Goal: Use online tool/utility: Utilize a website feature to perform a specific function

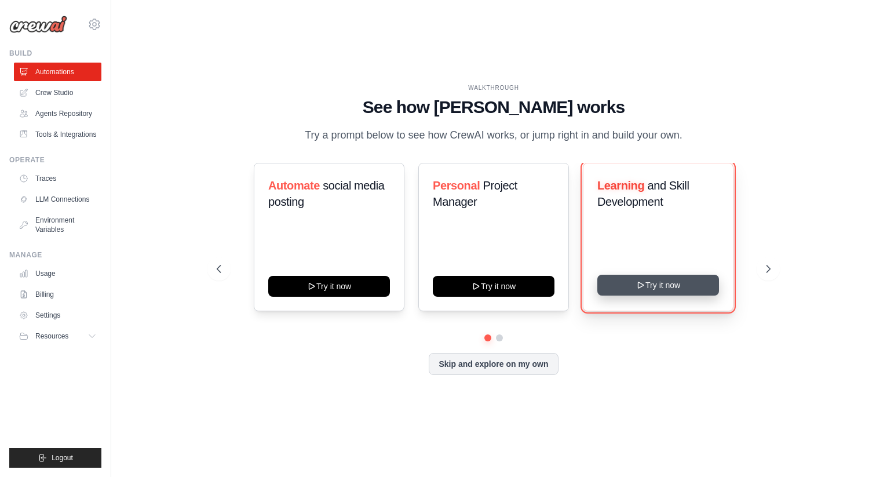
click at [654, 292] on button "Try it now" at bounding box center [659, 285] width 122 height 21
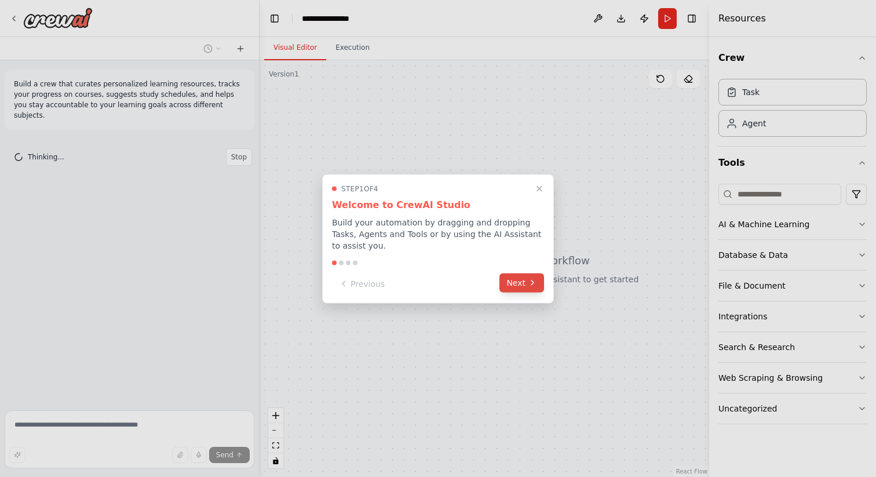
click at [530, 286] on icon at bounding box center [532, 282] width 9 height 9
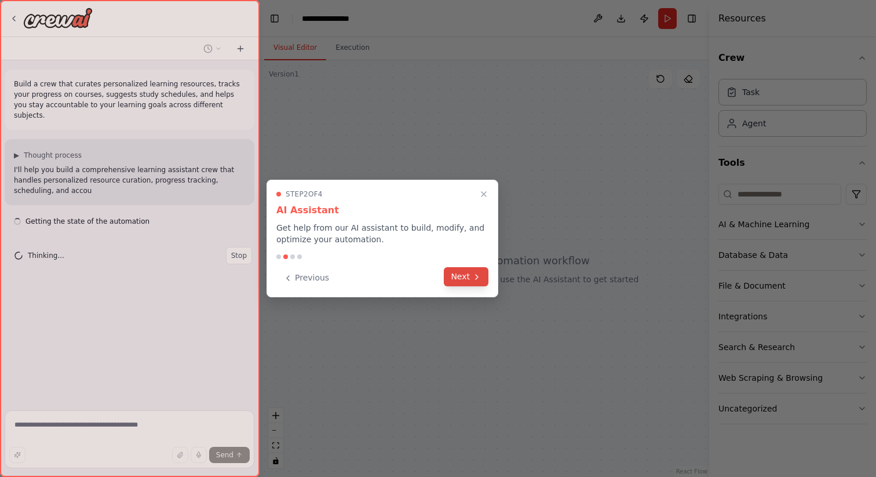
click at [467, 279] on button "Next" at bounding box center [466, 276] width 45 height 19
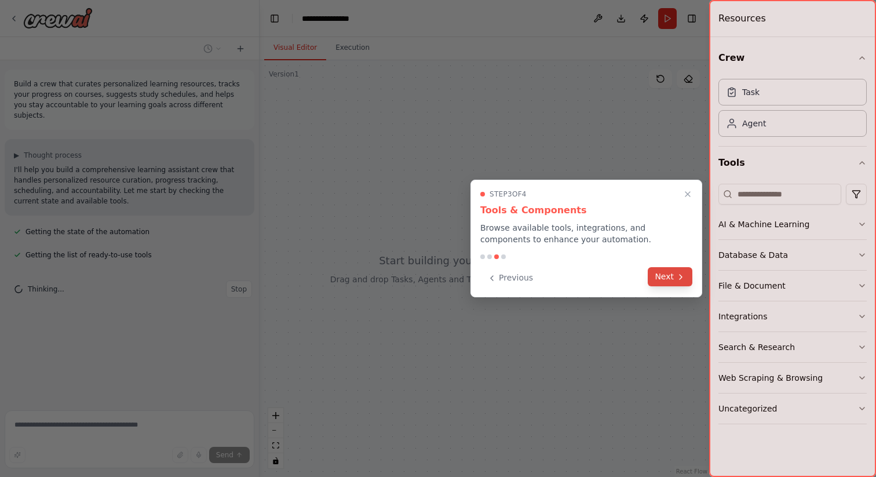
click at [674, 276] on button "Next" at bounding box center [670, 276] width 45 height 19
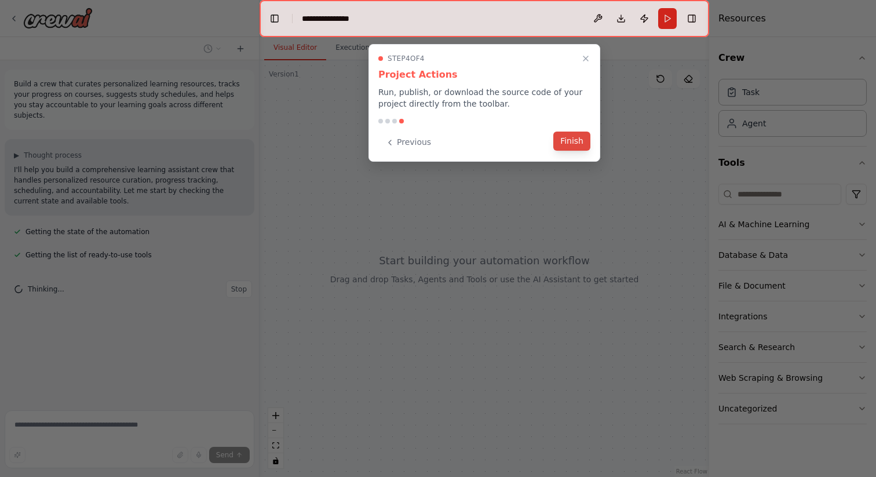
click at [570, 148] on button "Finish" at bounding box center [571, 141] width 37 height 19
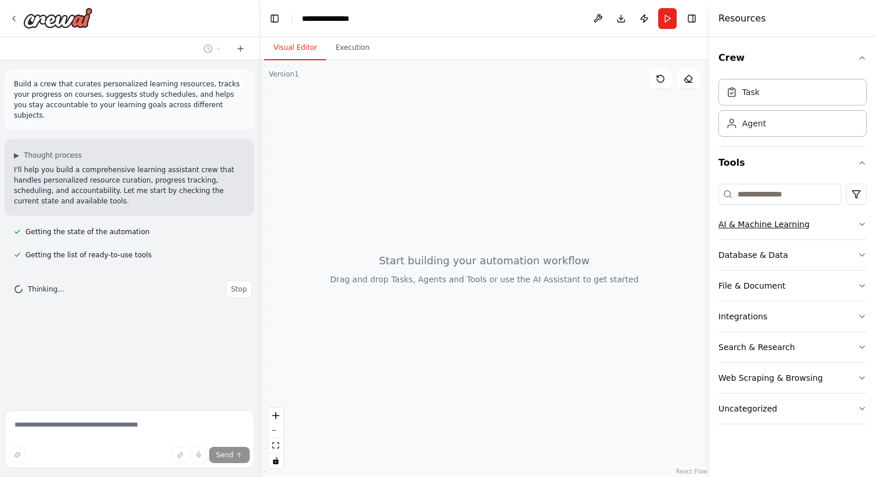
click at [792, 234] on button "AI & Machine Learning" at bounding box center [793, 224] width 148 height 30
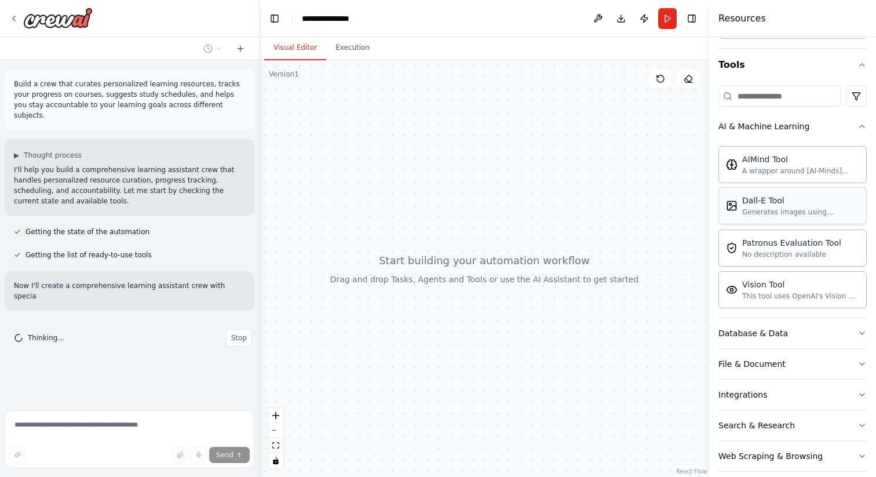
scroll to position [142, 0]
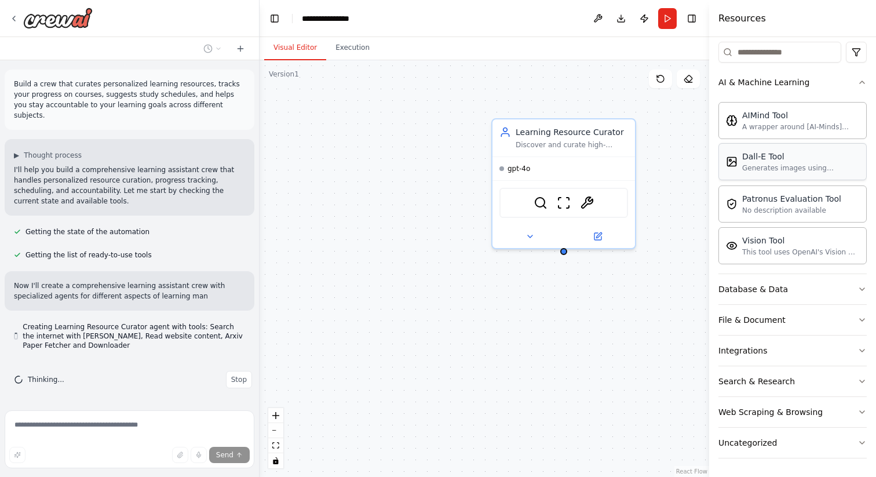
click at [791, 292] on button "Database & Data" at bounding box center [793, 289] width 148 height 30
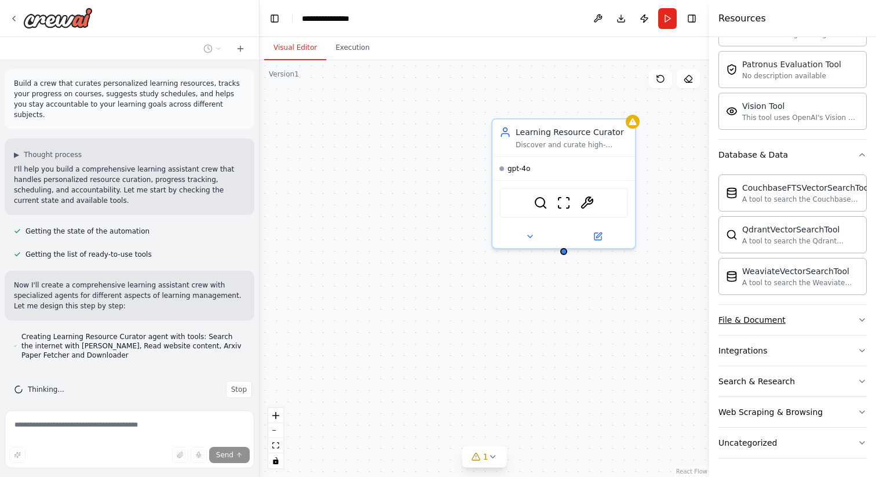
click at [792, 325] on button "File & Document" at bounding box center [793, 320] width 148 height 30
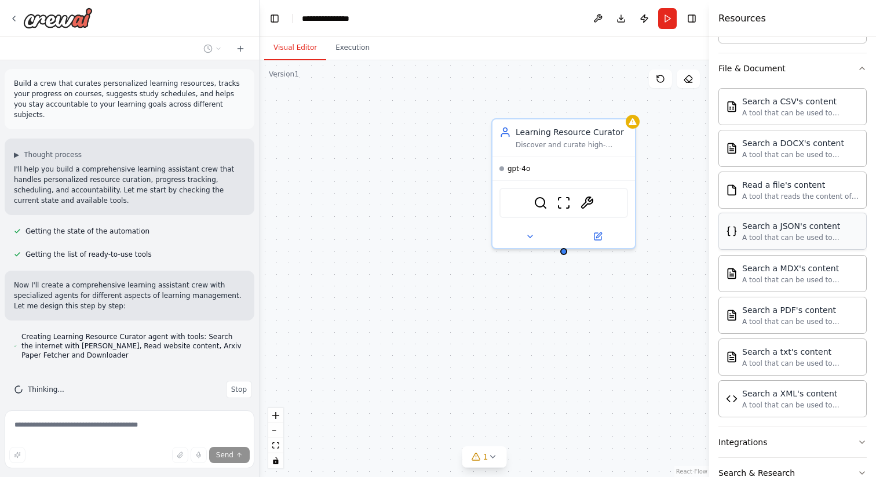
scroll to position [620, 0]
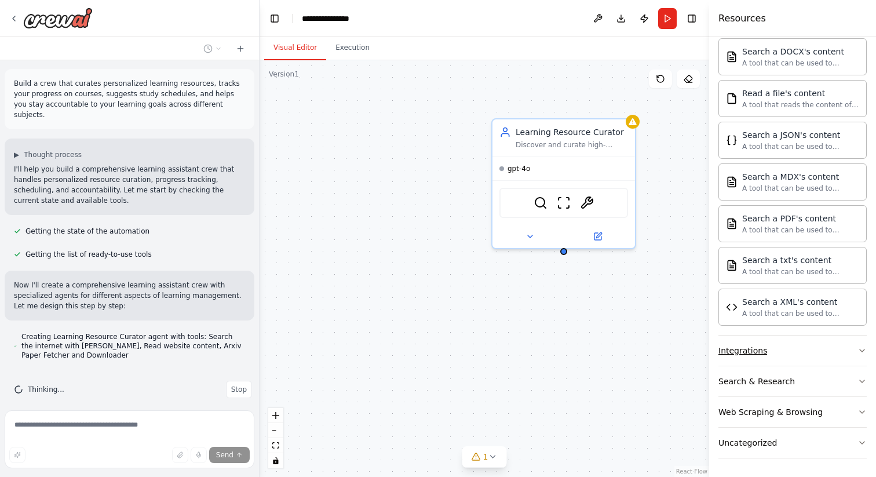
click at [786, 360] on button "Integrations" at bounding box center [793, 351] width 148 height 30
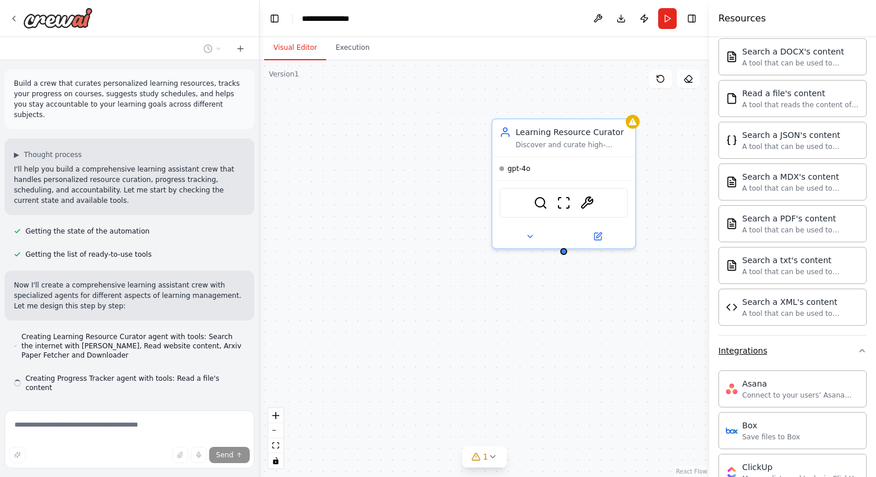
scroll to position [24, 0]
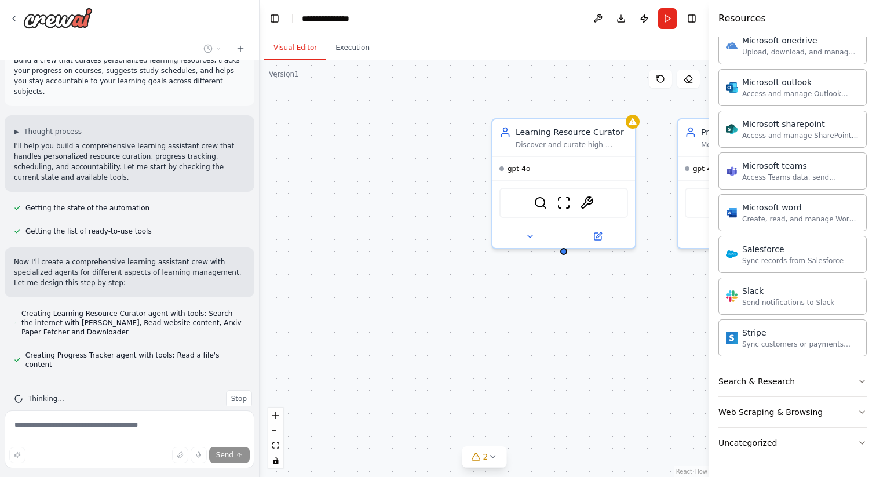
click at [781, 384] on div "Search & Research" at bounding box center [757, 382] width 77 height 12
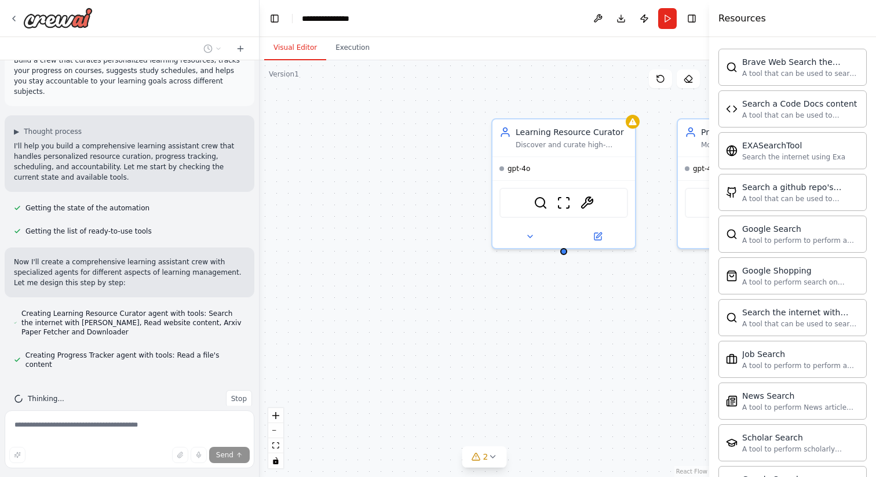
scroll to position [1710, 0]
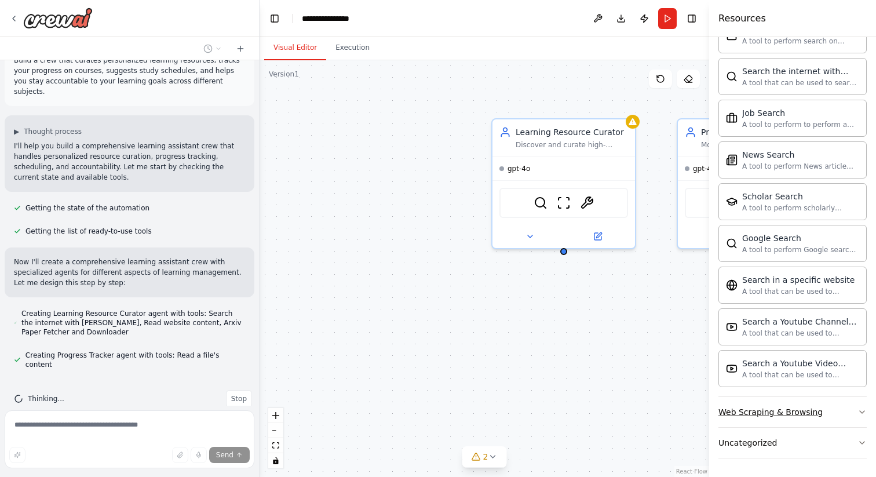
click at [777, 407] on div "Web Scraping & Browsing" at bounding box center [771, 412] width 104 height 12
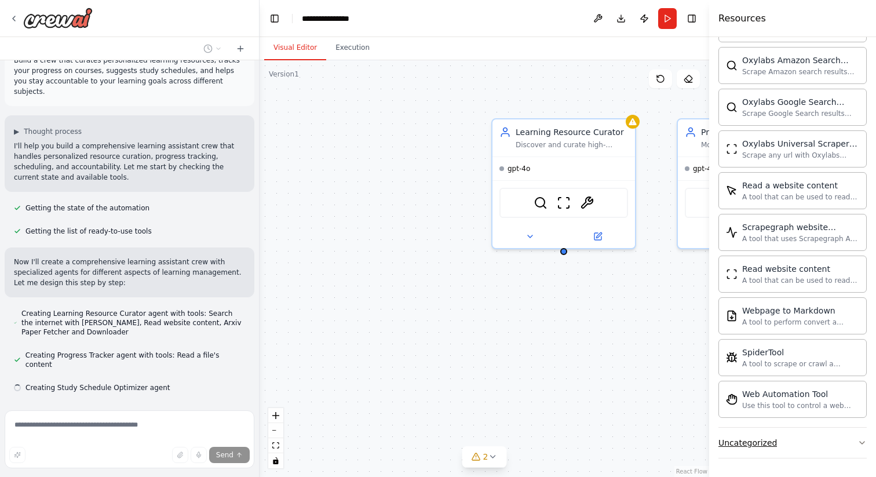
scroll to position [47, 0]
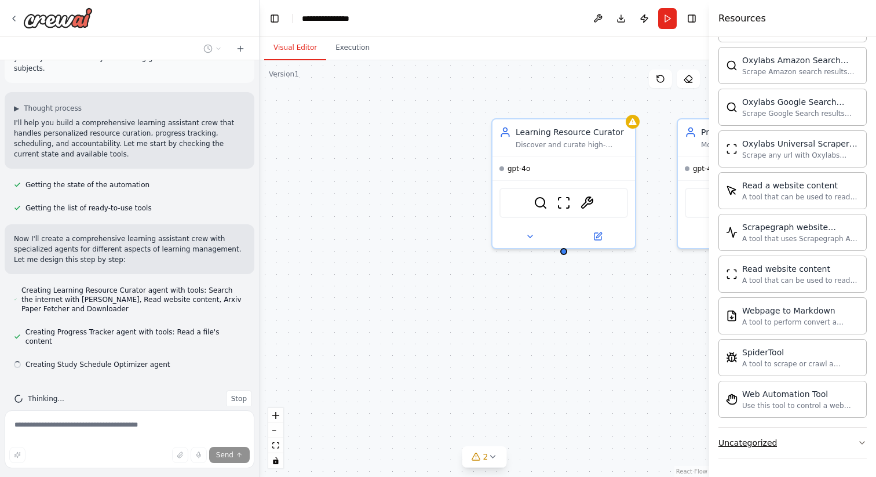
click at [768, 442] on div "Uncategorized" at bounding box center [748, 443] width 59 height 12
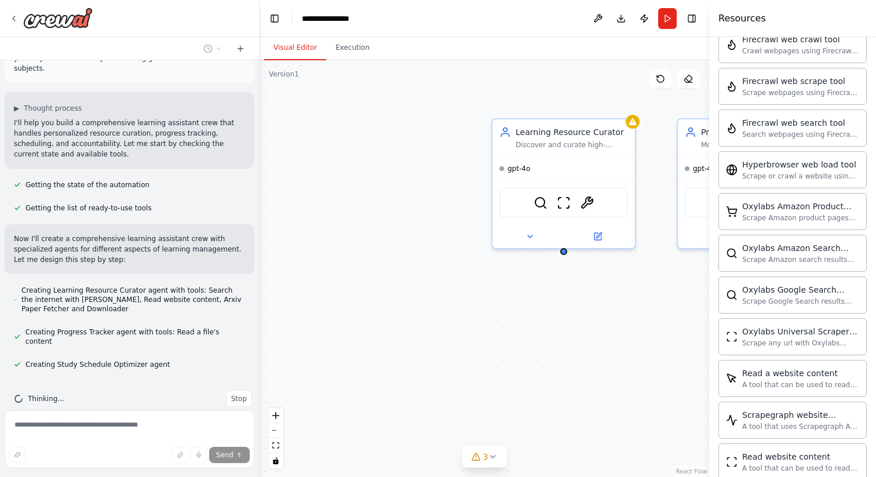
scroll to position [2253, 0]
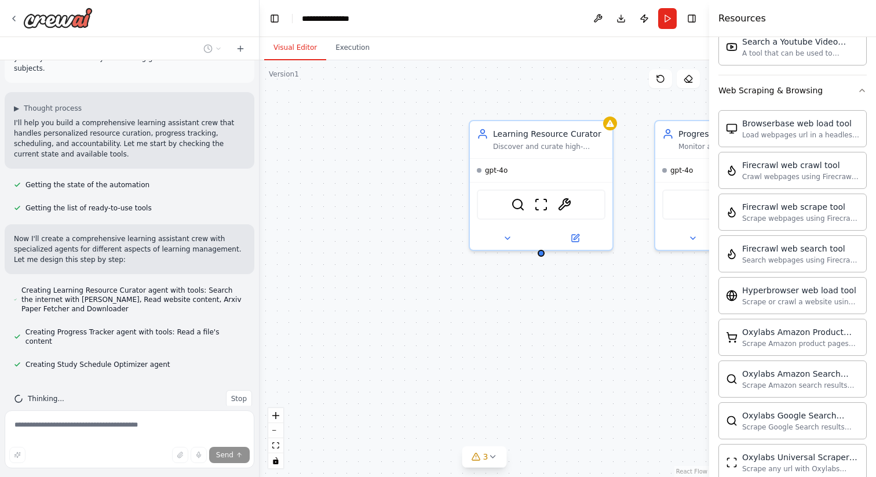
drag, startPoint x: 510, startPoint y: 345, endPoint x: 478, endPoint y: 345, distance: 32.5
click at [478, 345] on div "Learning Resource Curator Discover and curate high-quality, personalized learni…" at bounding box center [485, 268] width 450 height 417
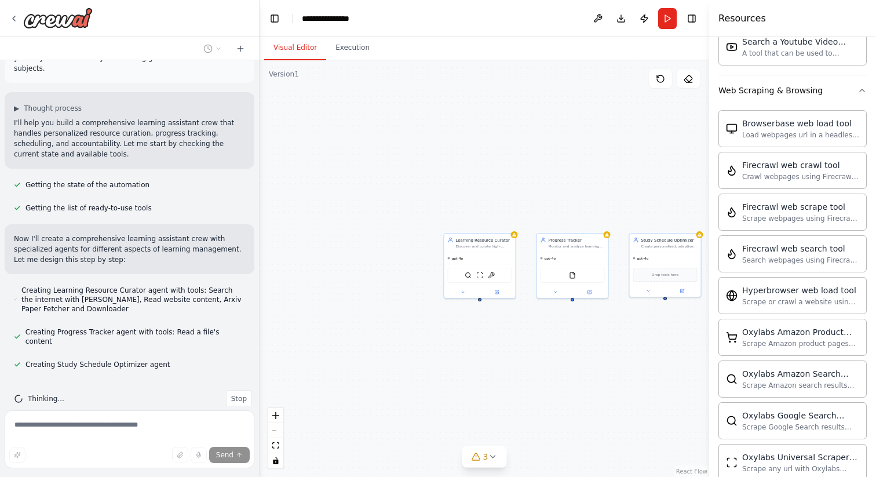
drag, startPoint x: 597, startPoint y: 333, endPoint x: 506, endPoint y: 333, distance: 91.0
click at [506, 333] on div "Learning Resource Curator Discover and curate high-quality, personalized learni…" at bounding box center [485, 268] width 450 height 417
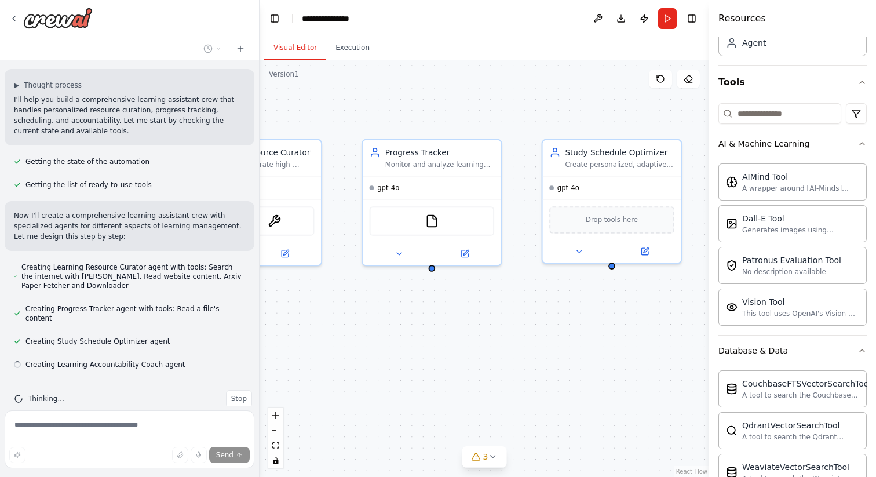
scroll to position [0, 0]
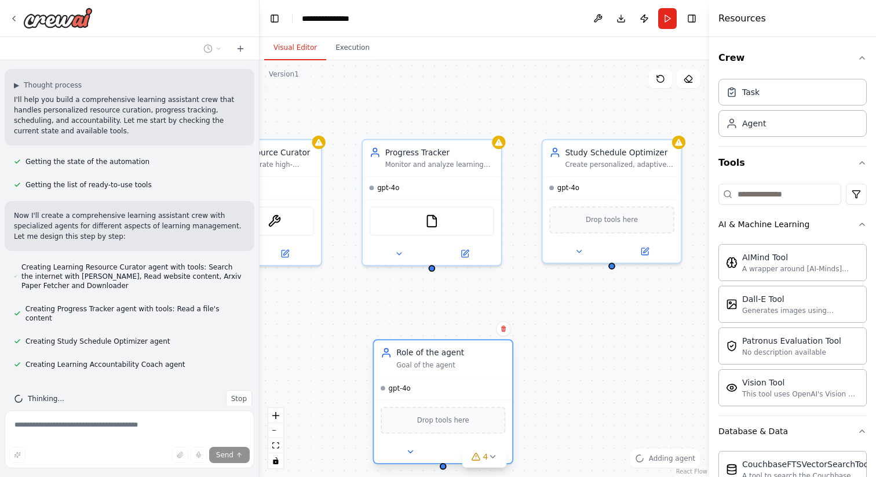
drag, startPoint x: 512, startPoint y: 367, endPoint x: 435, endPoint y: 365, distance: 77.1
click at [435, 365] on div "Goal of the agent" at bounding box center [450, 364] width 109 height 9
click at [445, 411] on div "Drop tools here" at bounding box center [443, 420] width 125 height 27
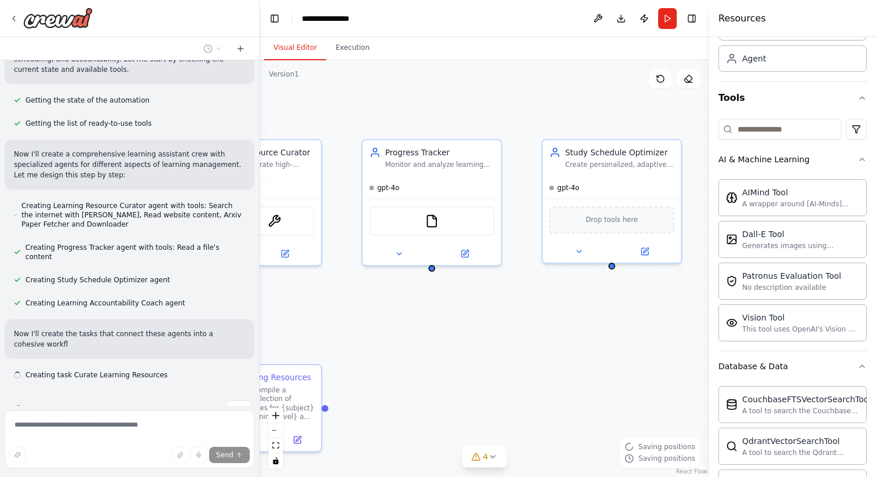
scroll to position [142, 0]
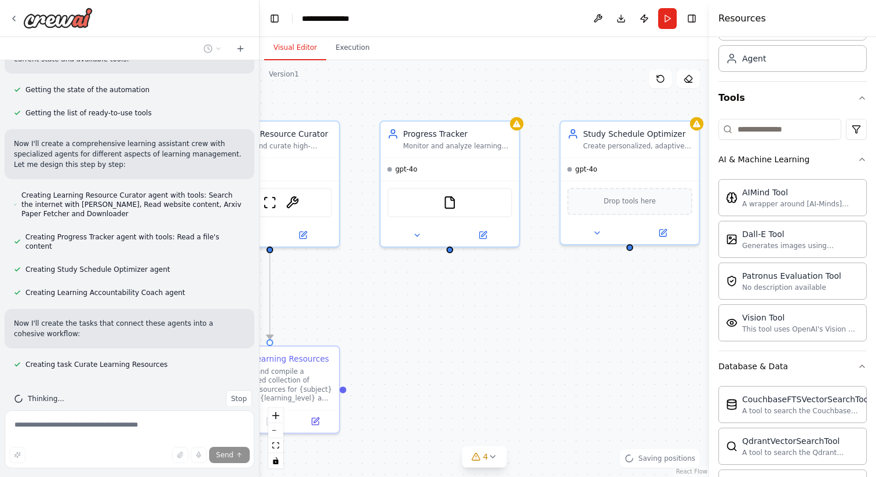
drag, startPoint x: 499, startPoint y: 352, endPoint x: 655, endPoint y: 278, distance: 172.6
click at [655, 278] on div ".deletable-edge-delete-btn { width: 20px; height: 20px; border: 0px solid #ffff…" at bounding box center [485, 268] width 450 height 417
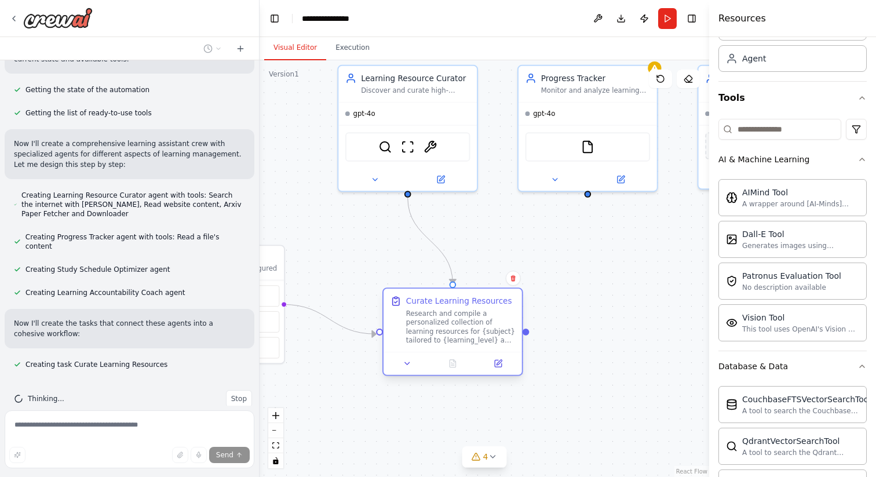
drag, startPoint x: 448, startPoint y: 338, endPoint x: 467, endPoint y: 338, distance: 19.1
click at [467, 338] on div "Research and compile a personalized collection of learning resources for {subje…" at bounding box center [460, 327] width 109 height 36
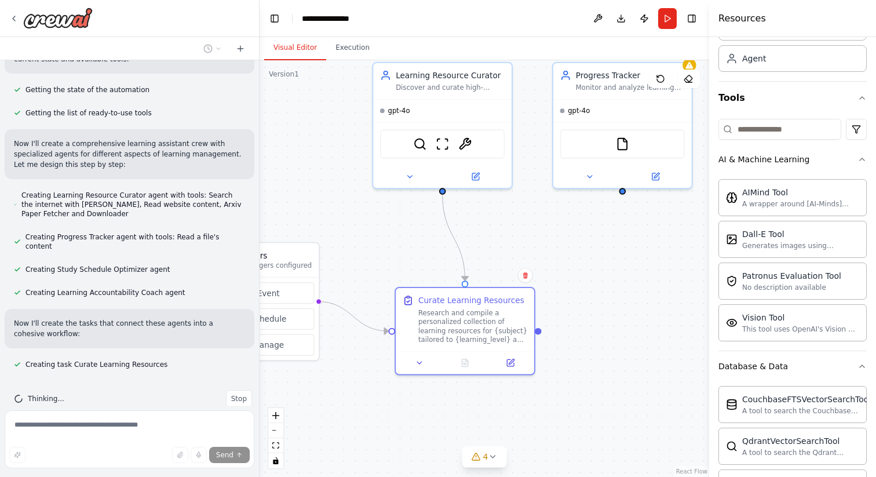
drag, startPoint x: 552, startPoint y: 293, endPoint x: 607, endPoint y: 274, distance: 58.3
click at [607, 276] on div ".deletable-edge-delete-btn { width: 20px; height: 20px; border: 0px solid #ffff…" at bounding box center [485, 268] width 450 height 417
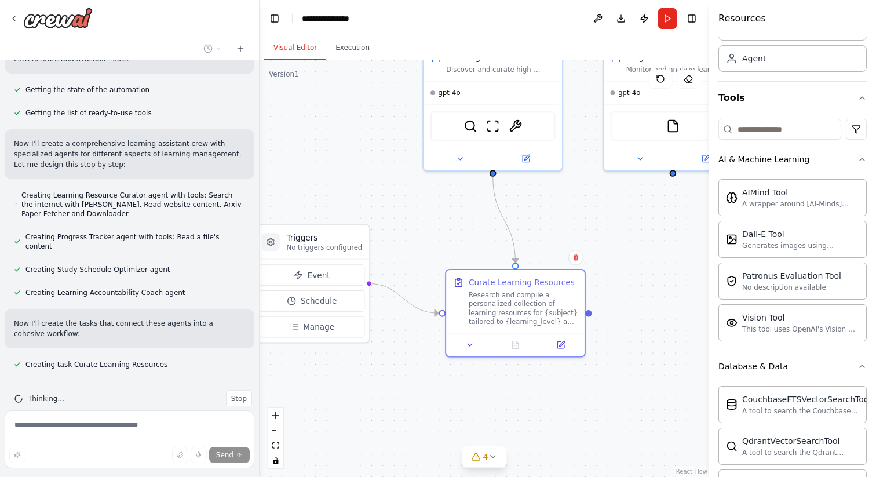
click at [650, 267] on div ".deletable-edge-delete-btn { width: 20px; height: 20px; border: 0px solid #ffff…" at bounding box center [485, 268] width 450 height 417
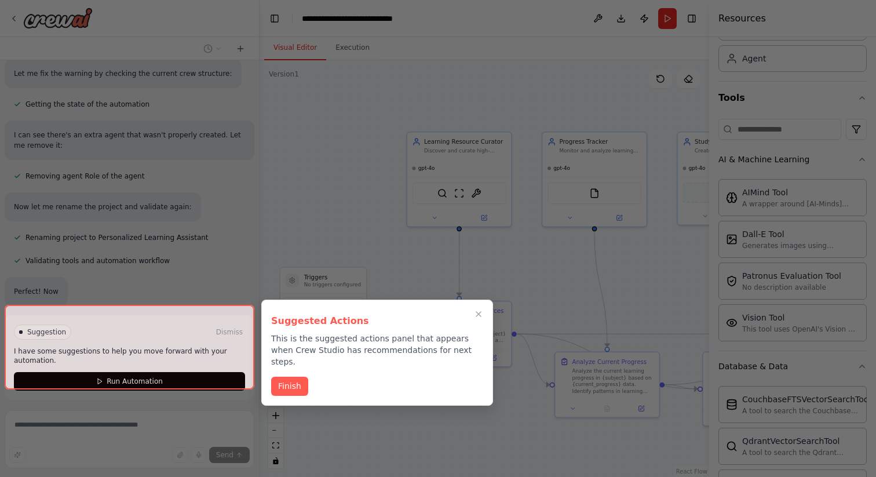
scroll to position [623, 0]
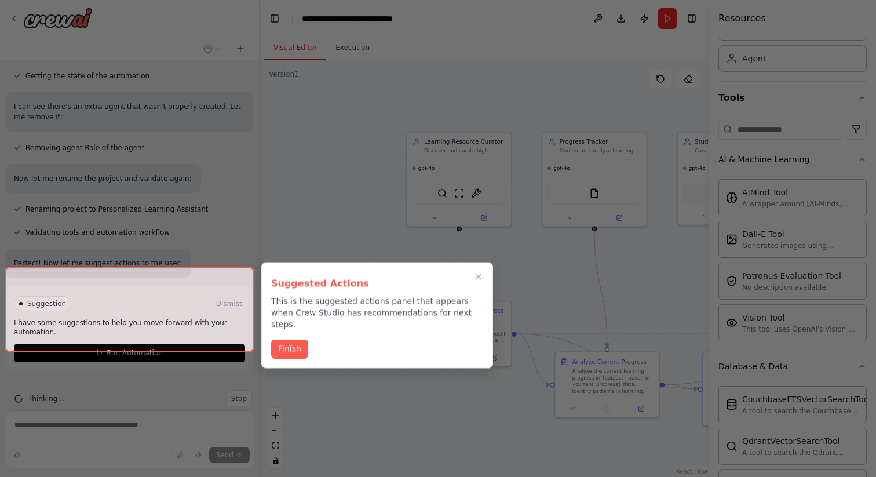
click at [296, 351] on div "Suggested Actions This is the suggested actions panel that appears when Crew St…" at bounding box center [377, 316] width 232 height 106
click at [293, 339] on button "Finish" at bounding box center [289, 347] width 37 height 19
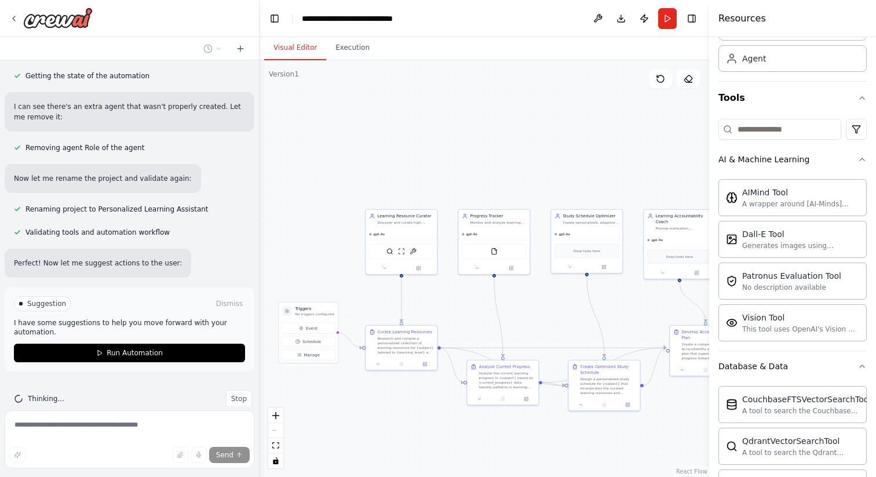
drag, startPoint x: 432, startPoint y: 407, endPoint x: 327, endPoint y: 350, distance: 119.6
click at [327, 350] on div ".deletable-edge-delete-btn { width: 20px; height: 20px; border: 0px solid #ffff…" at bounding box center [485, 268] width 450 height 417
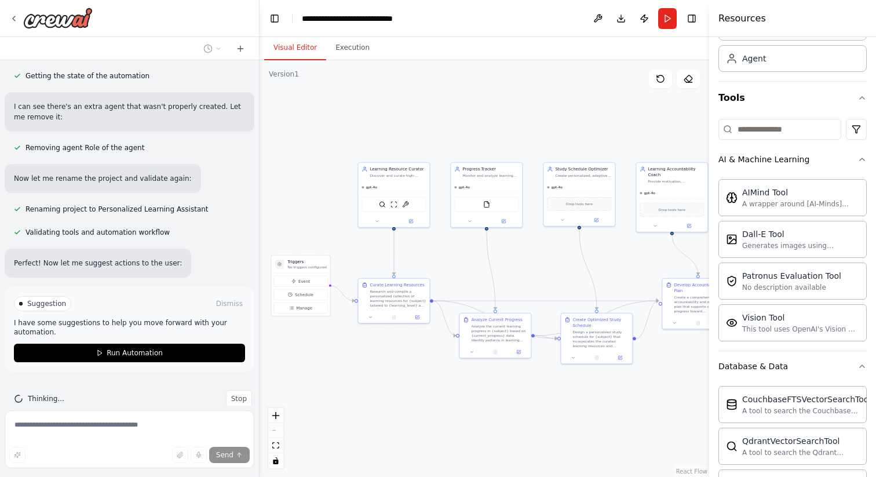
drag, startPoint x: 429, startPoint y: 369, endPoint x: 473, endPoint y: 369, distance: 43.5
click at [473, 369] on div ".deletable-edge-delete-btn { width: 20px; height: 20px; border: 0px solid #ffff…" at bounding box center [485, 268] width 450 height 417
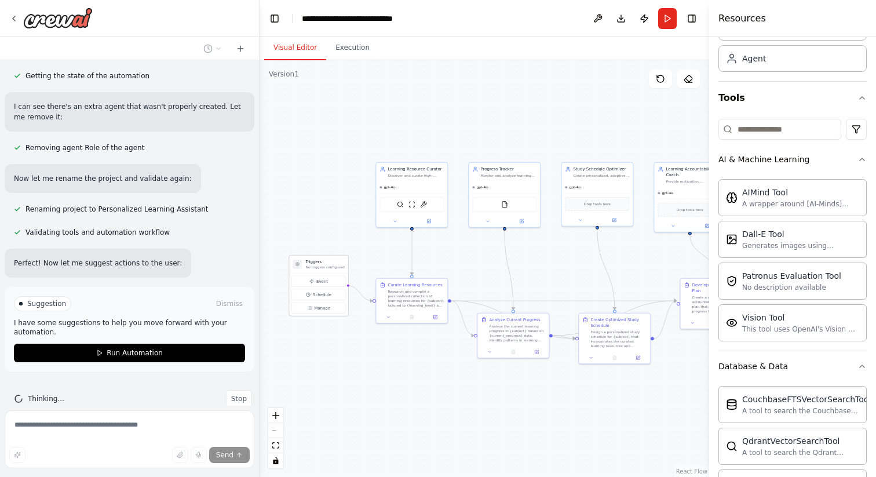
click at [323, 271] on div "Triggers No triggers configured" at bounding box center [318, 265] width 59 height 18
click at [424, 306] on div "Research and compile a personalized collection of learning resources for {subje…" at bounding box center [416, 297] width 56 height 19
click at [417, 179] on div "Learning Resource Curator Discover and curate high-quality, personalized learni…" at bounding box center [411, 171] width 71 height 19
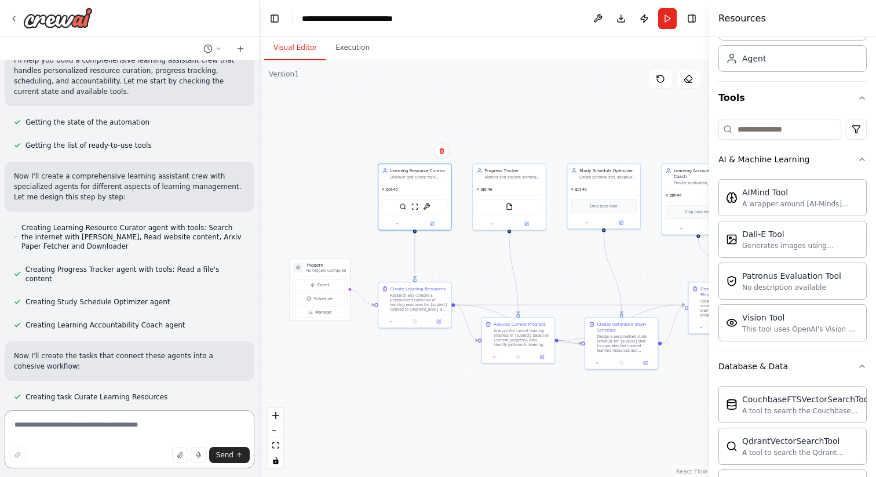
scroll to position [0, 0]
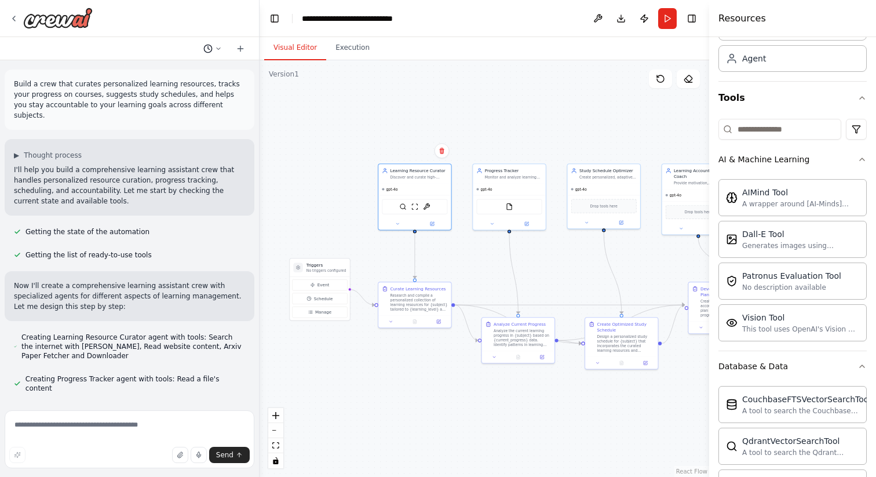
click at [216, 53] on button at bounding box center [213, 49] width 28 height 14
click at [217, 49] on div at bounding box center [130, 238] width 260 height 477
